Goal: Transaction & Acquisition: Purchase product/service

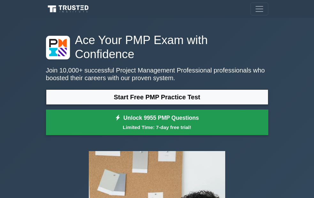
click at [90, 135] on link "Unlock 9955 PMP Questions Limited Time: 7-day free trial!" at bounding box center [157, 123] width 222 height 26
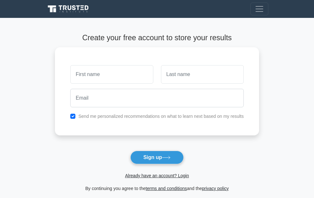
scroll to position [83, 0]
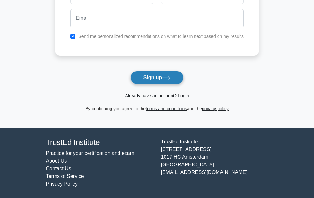
click at [168, 78] on icon at bounding box center [166, 78] width 9 height 4
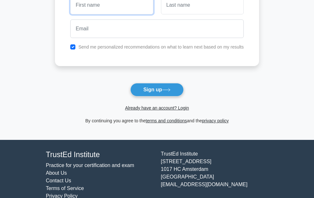
scroll to position [0, 0]
